Goal: Task Accomplishment & Management: Complete application form

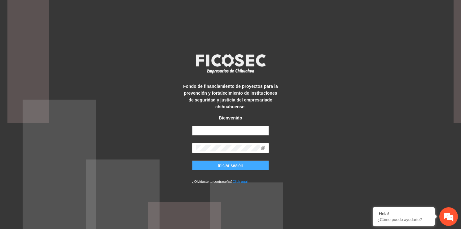
type input "**********"
click at [231, 163] on span "Iniciar sesión" at bounding box center [230, 165] width 25 height 7
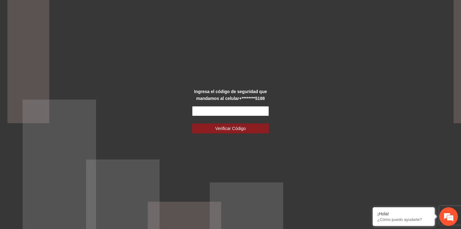
click at [233, 112] on input "text" at bounding box center [230, 111] width 77 height 10
click at [229, 125] on span "Verificar Código" at bounding box center [230, 128] width 31 height 7
click at [224, 108] on input "text" at bounding box center [230, 111] width 77 height 10
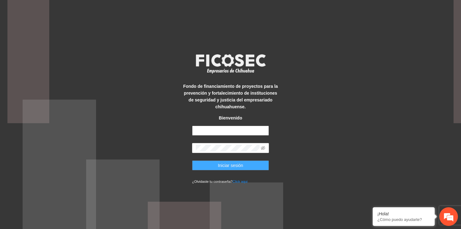
type input "**********"
click at [230, 166] on span "Iniciar sesión" at bounding box center [230, 165] width 25 height 7
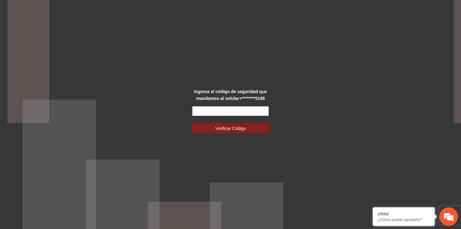
click at [220, 112] on input "text" at bounding box center [230, 111] width 77 height 10
type input "******"
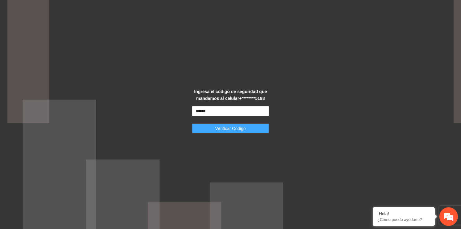
drag, startPoint x: 234, startPoint y: 135, endPoint x: 233, endPoint y: 131, distance: 4.5
click at [233, 131] on div "Ingresa el código de seguridad que mandamos al celular +********5188 ****** Ver…" at bounding box center [231, 114] width 96 height 53
click at [233, 131] on span "Verificar Código" at bounding box center [230, 128] width 31 height 7
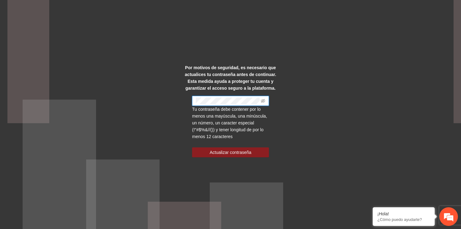
click at [212, 100] on span at bounding box center [230, 101] width 77 height 10
click at [264, 103] on span at bounding box center [230, 101] width 77 height 10
click at [264, 103] on span at bounding box center [263, 100] width 4 height 7
click at [264, 103] on icon "eye-invisible" at bounding box center [263, 101] width 4 height 4
click at [241, 153] on span "Actualizar contraseña" at bounding box center [231, 152] width 42 height 7
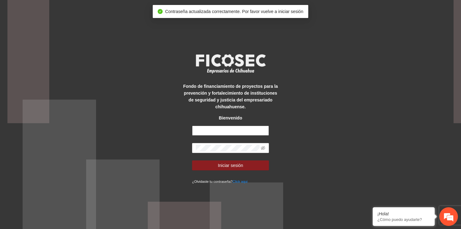
type input "**********"
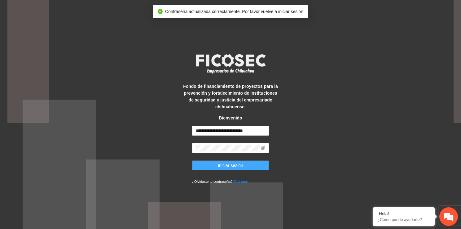
click at [237, 163] on span "Iniciar sesión" at bounding box center [230, 165] width 25 height 7
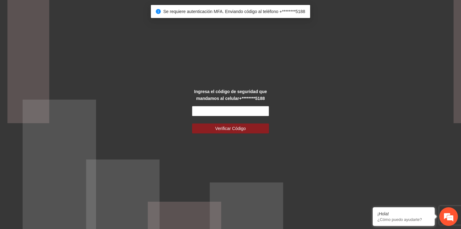
click at [220, 116] on div at bounding box center [230, 111] width 77 height 10
click at [219, 112] on input "text" at bounding box center [230, 111] width 77 height 10
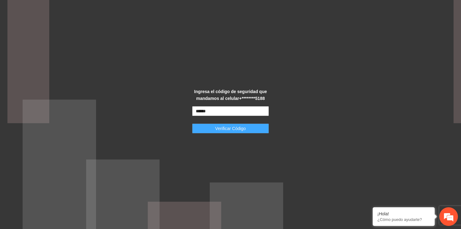
type input "******"
click at [222, 130] on span "Verificar Código" at bounding box center [230, 128] width 31 height 7
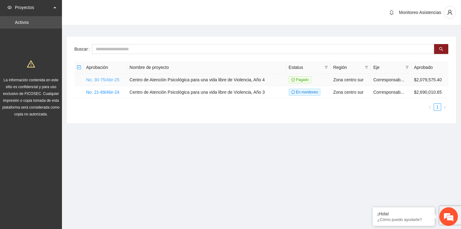
click at [101, 82] on link "No. 30-75/Abr-25" at bounding box center [102, 79] width 33 height 5
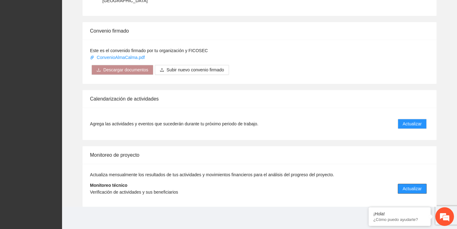
click at [414, 188] on span "Actualizar" at bounding box center [411, 188] width 19 height 7
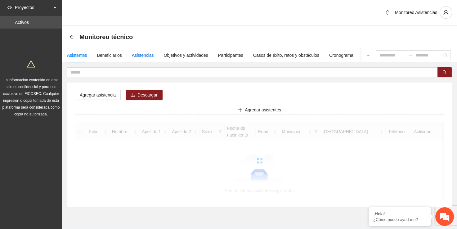
click at [144, 56] on div "Asistencias" at bounding box center [143, 55] width 22 height 7
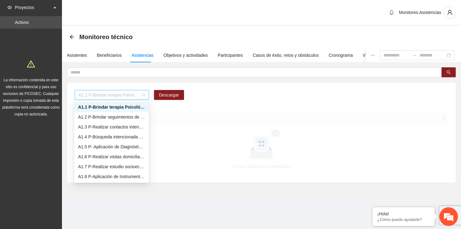
click at [139, 96] on span "A1.1 P-Brindar terapia Psicológica en Parral" at bounding box center [111, 94] width 67 height 9
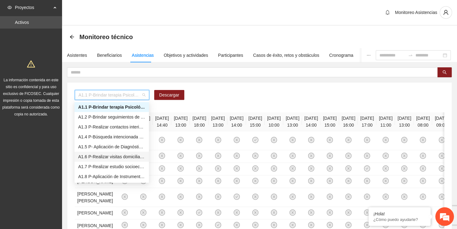
click at [125, 156] on div "A1.6 P-Realizar visitas domiciliarias de Trabajo Social en [GEOGRAPHIC_DATA]" at bounding box center [111, 156] width 67 height 7
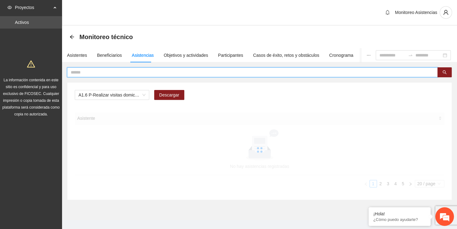
click at [117, 71] on input "text" at bounding box center [250, 72] width 358 height 7
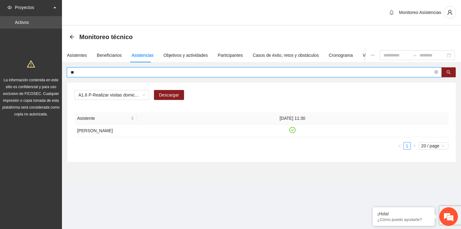
type input "*"
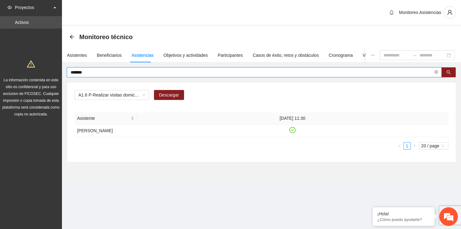
type input "*******"
click at [291, 130] on icon "check-circle" at bounding box center [292, 129] width 5 height 5
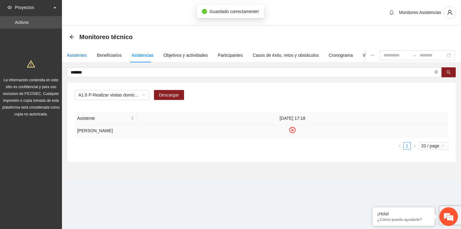
click at [80, 58] on div "Asistentes" at bounding box center [77, 55] width 20 height 7
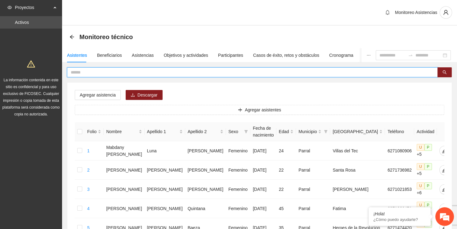
click at [157, 70] on input "text" at bounding box center [250, 72] width 358 height 7
type input "*******"
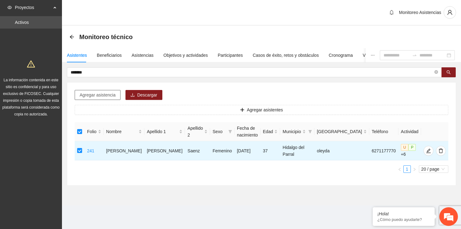
click at [103, 97] on span "Agregar asistencia" at bounding box center [98, 94] width 36 height 7
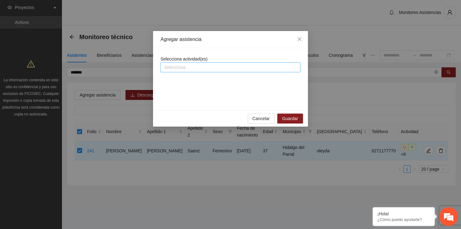
click at [238, 68] on div at bounding box center [230, 67] width 137 height 7
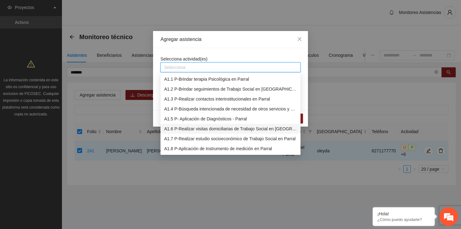
click at [227, 132] on div "A1.6 P-Realizar visitas domiciliarias de Trabajo Social en [GEOGRAPHIC_DATA]" at bounding box center [231, 129] width 140 height 10
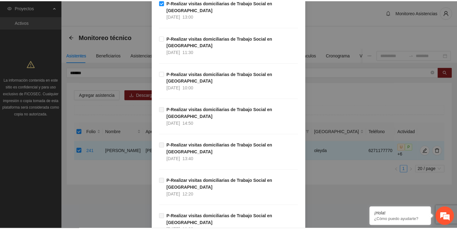
scroll to position [393, 0]
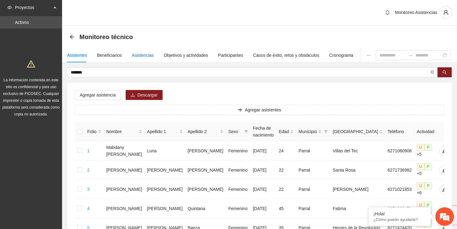
click at [142, 55] on div "Asistencias" at bounding box center [143, 55] width 22 height 7
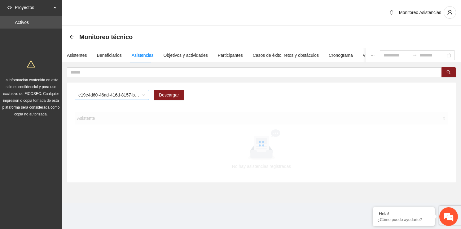
click at [122, 97] on span "e19e4d60-46ad-416d-8157-b1d80b8172e2" at bounding box center [111, 94] width 67 height 9
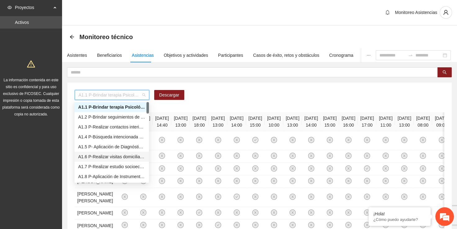
click at [126, 157] on div "A1.6 P-Realizar visitas domiciliarias de Trabajo Social en [GEOGRAPHIC_DATA]" at bounding box center [111, 156] width 67 height 7
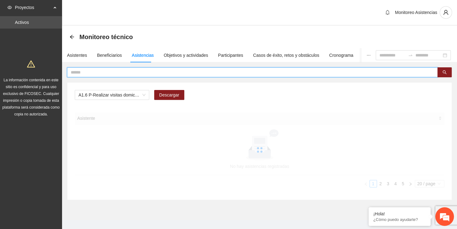
click at [121, 73] on input "text" at bounding box center [250, 72] width 358 height 7
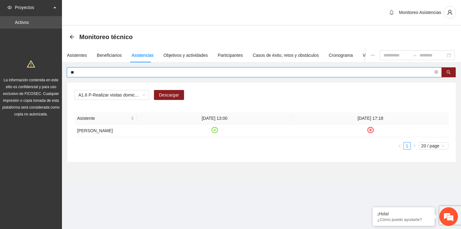
type input "*"
type input "*******"
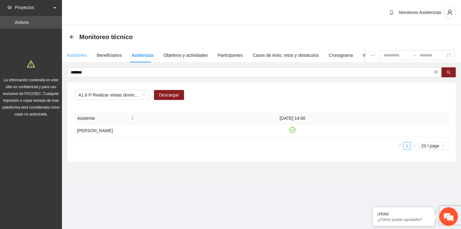
click at [69, 60] on div "Asistentes" at bounding box center [77, 55] width 20 height 14
